Goal: Information Seeking & Learning: Learn about a topic

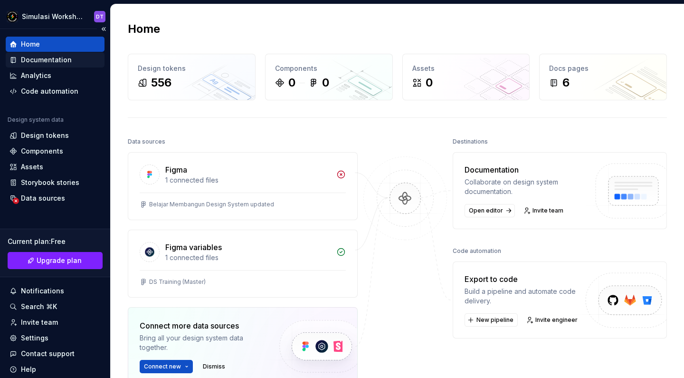
click at [74, 57] on div "Documentation" at bounding box center [55, 60] width 91 height 10
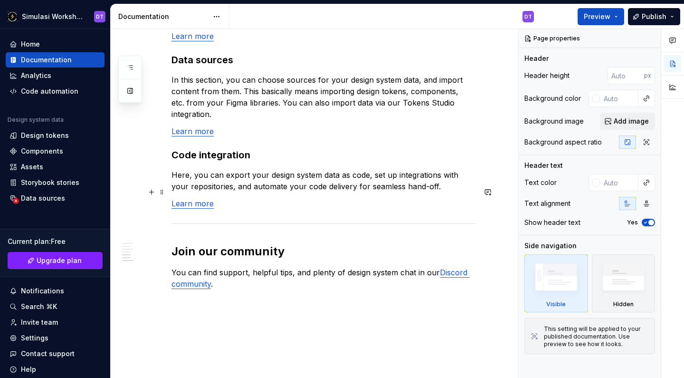
scroll to position [797, 0]
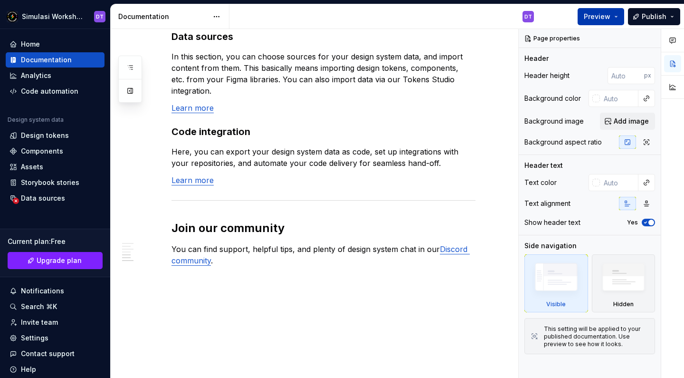
click at [606, 17] on span "Preview" at bounding box center [597, 17] width 27 height 10
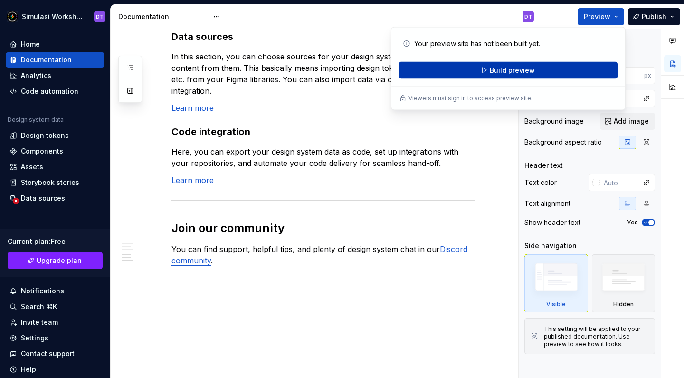
click at [533, 75] on button "Build preview" at bounding box center [508, 70] width 219 height 17
type textarea "*"
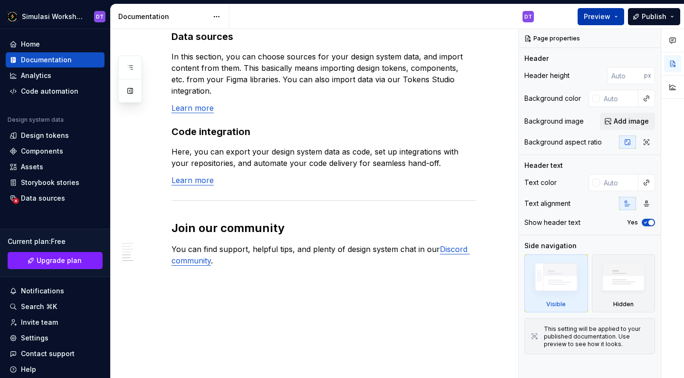
click at [605, 17] on span "Preview" at bounding box center [597, 17] width 27 height 10
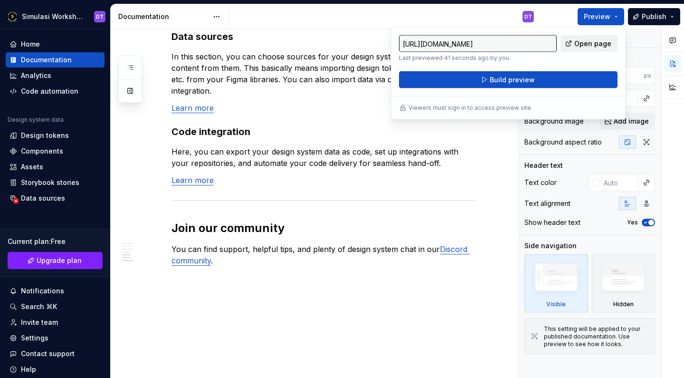
click at [588, 42] on span "Open page" at bounding box center [592, 44] width 37 height 10
type textarea "*"
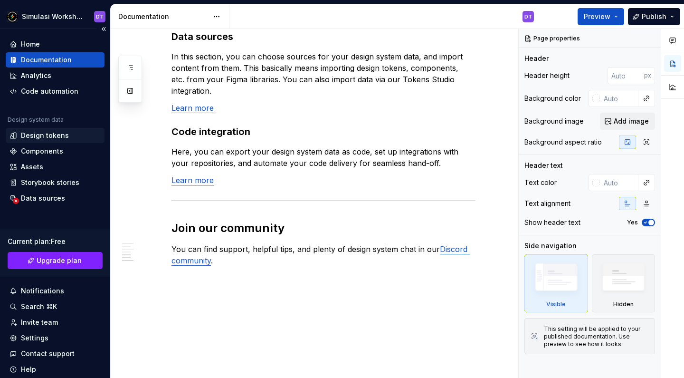
click at [18, 136] on div "Design tokens" at bounding box center [55, 136] width 91 height 10
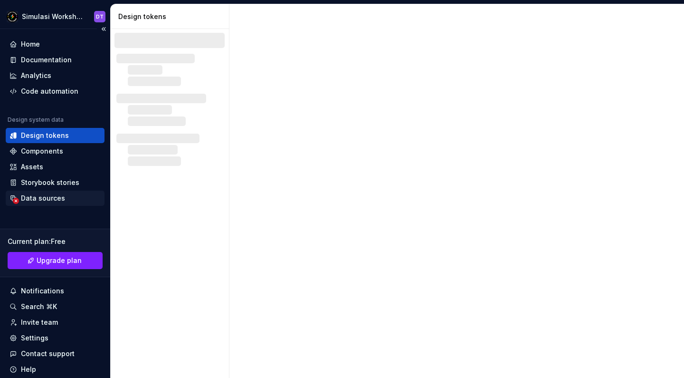
click at [37, 196] on div "Data sources" at bounding box center [43, 198] width 44 height 10
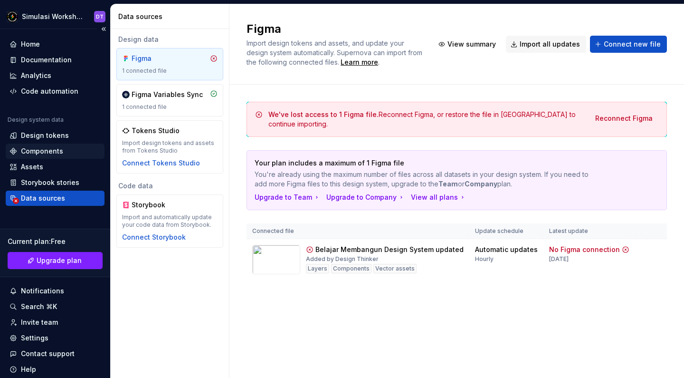
click at [42, 154] on div "Components" at bounding box center [42, 151] width 42 height 10
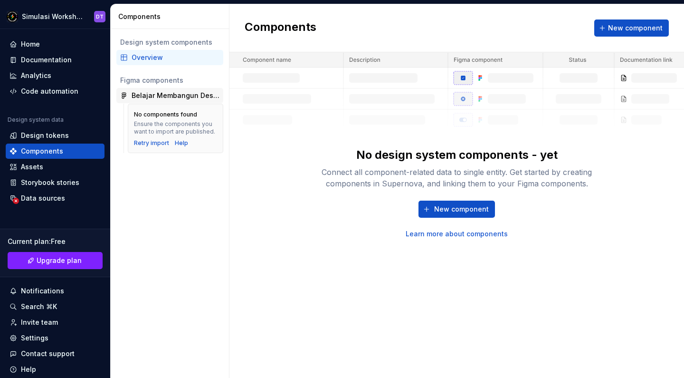
click at [161, 96] on div "Belajar Membangun Design System updated" at bounding box center [176, 96] width 88 height 10
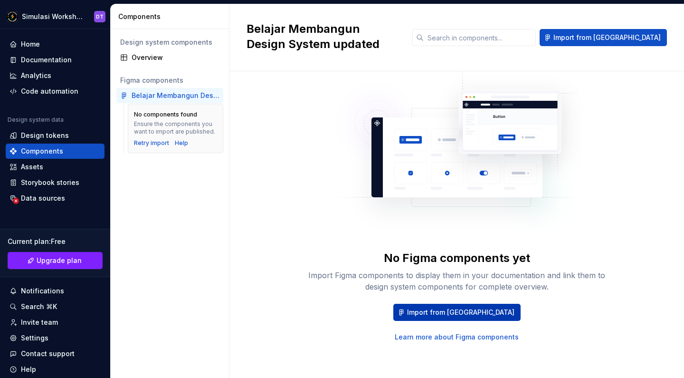
scroll to position [34, 0]
click at [439, 314] on span "Import from Figma" at bounding box center [460, 312] width 107 height 10
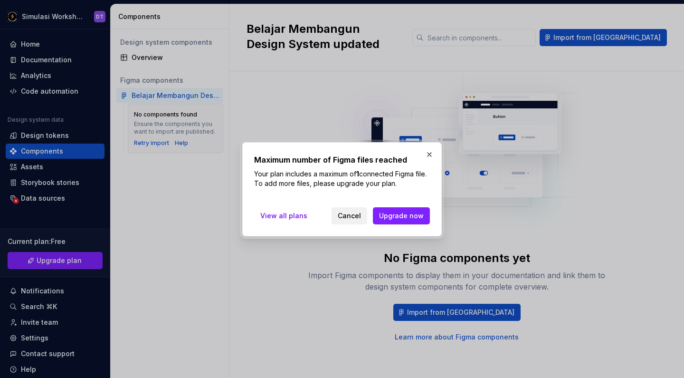
click at [361, 216] on span "Cancel" at bounding box center [349, 216] width 23 height 10
